Goal: Information Seeking & Learning: Learn about a topic

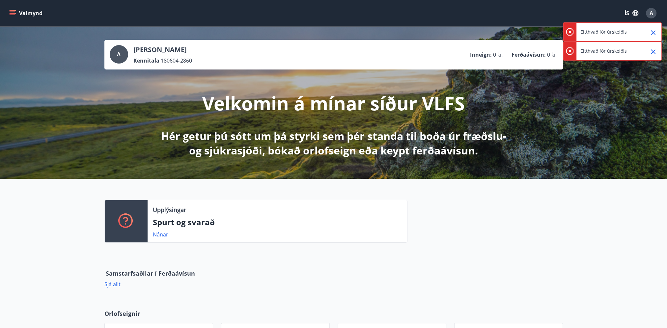
click at [15, 13] on icon "menu" at bounding box center [12, 13] width 7 height 7
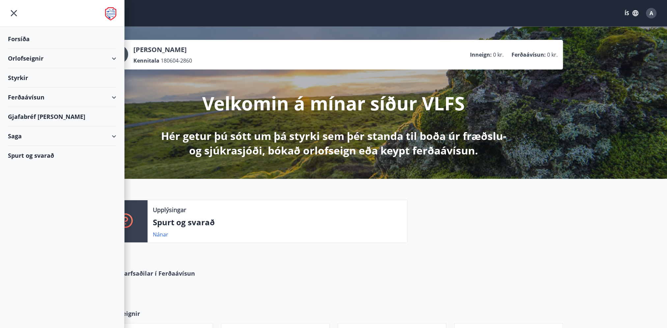
click at [629, 14] on button "ÍS" at bounding box center [631, 13] width 21 height 12
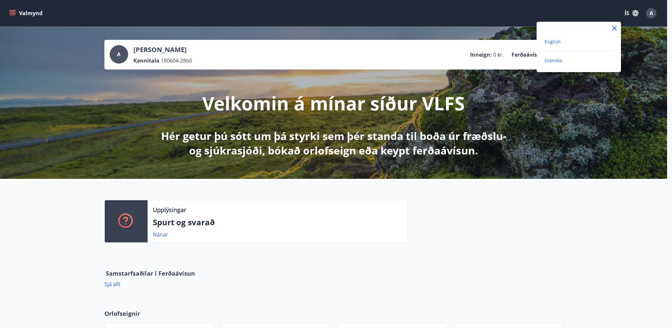
click at [554, 41] on span "English" at bounding box center [553, 42] width 16 height 6
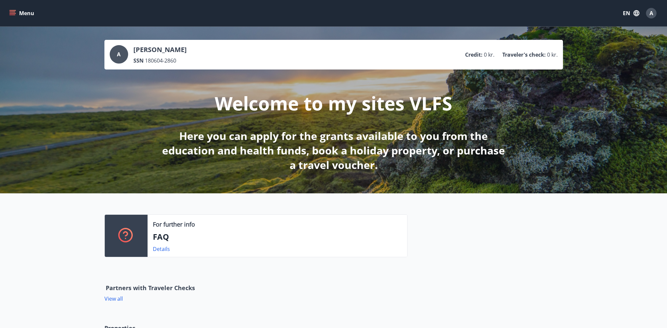
click at [16, 12] on button "Menu" at bounding box center [22, 13] width 29 height 12
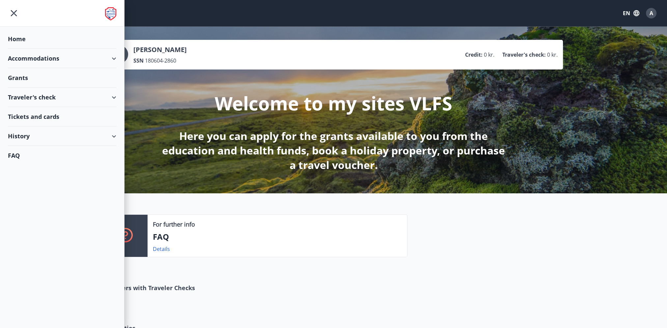
click at [16, 49] on div "Grants" at bounding box center [62, 38] width 108 height 19
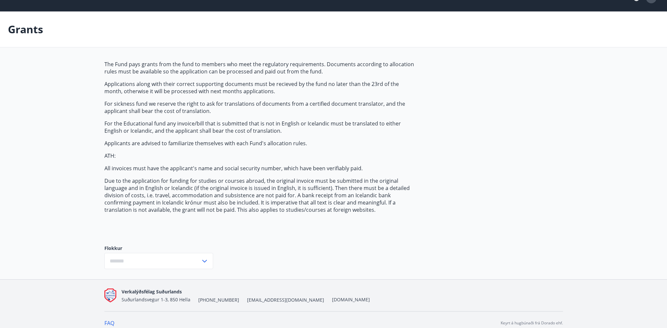
scroll to position [21, 0]
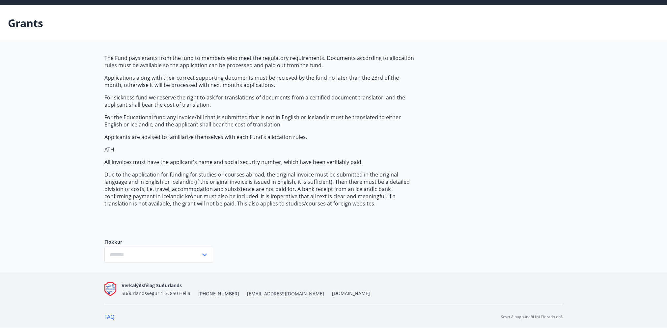
click at [184, 253] on input "text" at bounding box center [152, 255] width 96 height 16
click at [212, 250] on div "​" at bounding box center [158, 255] width 109 height 16
click at [204, 251] on icon at bounding box center [205, 255] width 8 height 8
click at [138, 18] on div "Grants" at bounding box center [333, 23] width 667 height 36
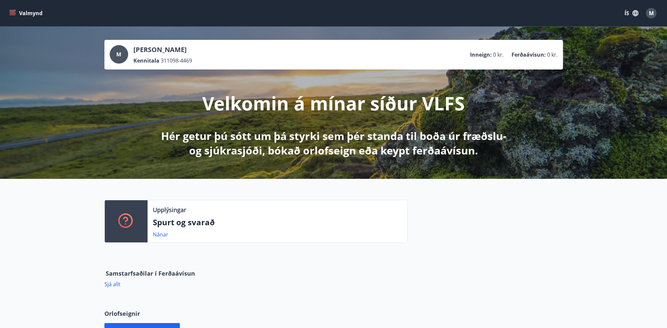
click at [13, 11] on icon "menu" at bounding box center [12, 13] width 7 height 7
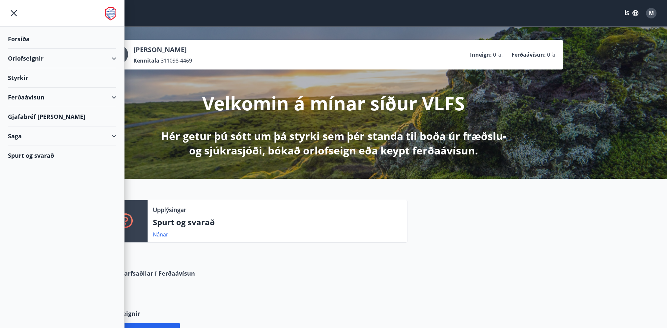
click at [23, 49] on div "Styrkir" at bounding box center [62, 38] width 108 height 19
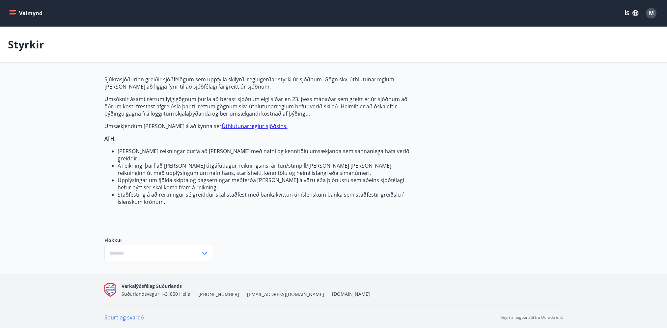
click at [198, 250] on input "text" at bounding box center [152, 253] width 96 height 16
drag, startPoint x: 222, startPoint y: 250, endPoint x: 217, endPoint y: 250, distance: 4.9
click at [222, 250] on div "Sjúkrasjóðurinn greiðir sjóðfélögum sem uppfylla skilyrði reglugerðar styrki úr…" at bounding box center [333, 174] width 459 height 196
click at [202, 249] on icon at bounding box center [205, 253] width 8 height 8
